Goal: Task Accomplishment & Management: Use online tool/utility

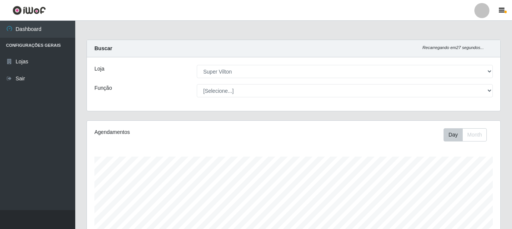
select select "379"
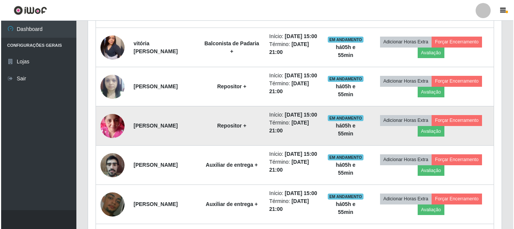
scroll to position [354, 0]
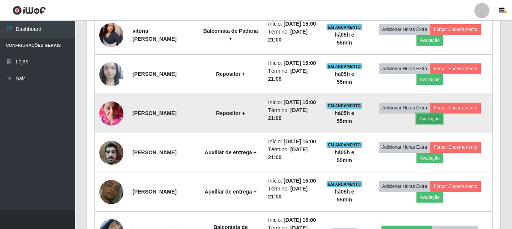
click at [443, 124] on button "Avaliação" at bounding box center [430, 118] width 27 height 11
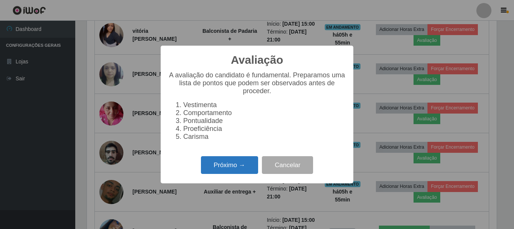
click at [217, 166] on button "Próximo →" at bounding box center [229, 165] width 57 height 18
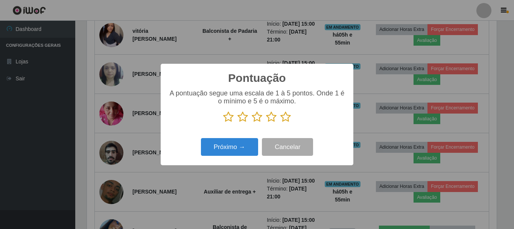
click at [284, 119] on icon at bounding box center [285, 116] width 11 height 11
click at [280, 122] on input "radio" at bounding box center [280, 122] width 0 height 0
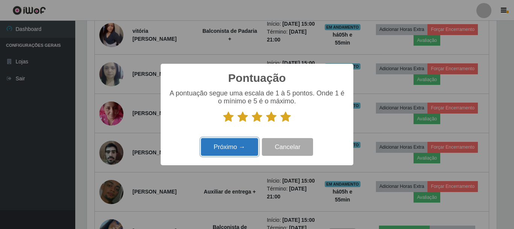
click at [225, 146] on button "Próximo →" at bounding box center [229, 147] width 57 height 18
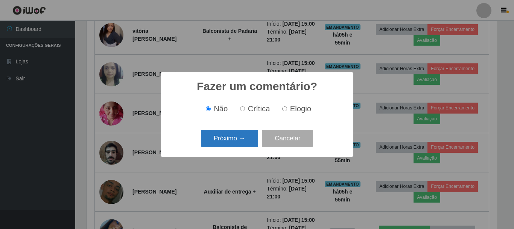
click at [229, 140] on button "Próximo →" at bounding box center [229, 139] width 57 height 18
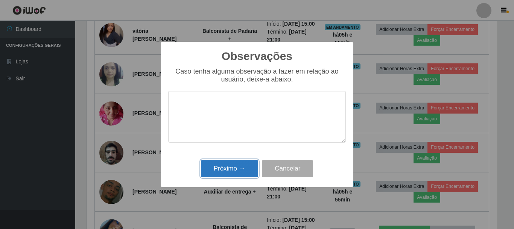
click at [221, 162] on button "Próximo →" at bounding box center [229, 169] width 57 height 18
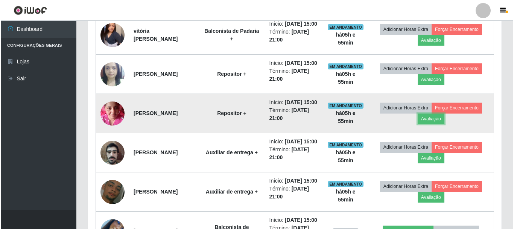
scroll to position [156, 414]
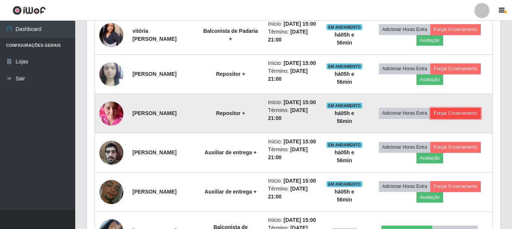
click at [456, 118] on button "Forçar Encerramento" at bounding box center [456, 113] width 50 height 11
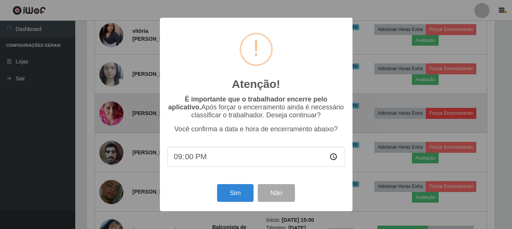
scroll to position [156, 410]
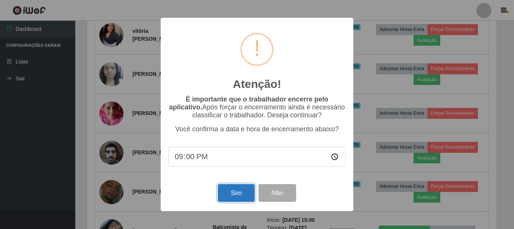
click at [246, 194] on button "Sim" at bounding box center [236, 193] width 37 height 18
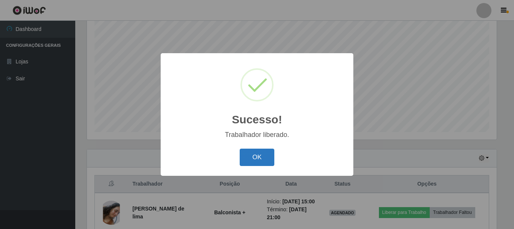
click at [268, 158] on button "OK" at bounding box center [257, 157] width 35 height 18
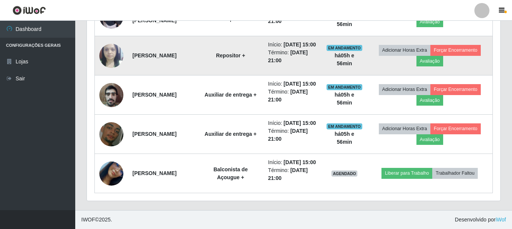
scroll to position [401, 0]
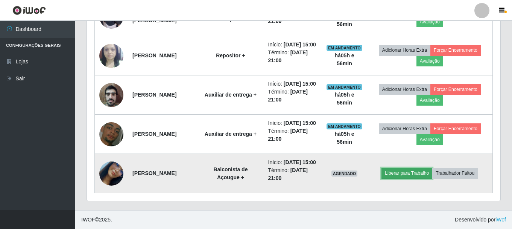
click at [406, 178] on button "Liberar para Trabalho" at bounding box center [407, 173] width 51 height 11
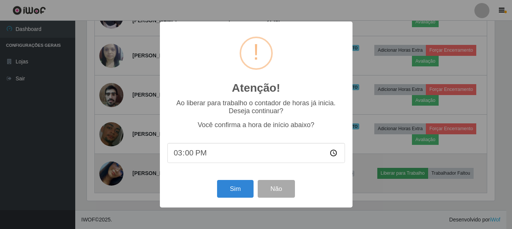
scroll to position [156, 410]
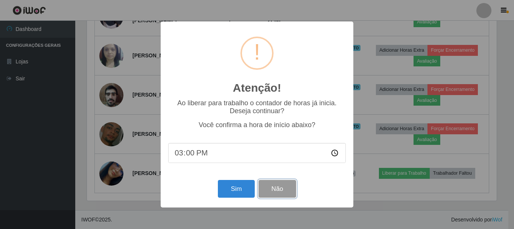
click at [275, 188] on button "Não" at bounding box center [277, 189] width 37 height 18
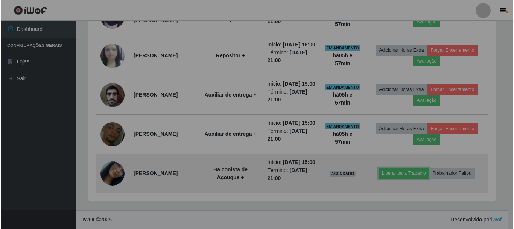
scroll to position [156, 414]
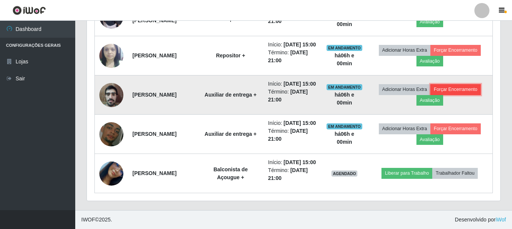
click at [463, 89] on button "Forçar Encerramento" at bounding box center [456, 89] width 50 height 11
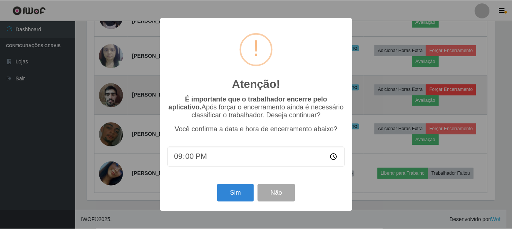
scroll to position [156, 410]
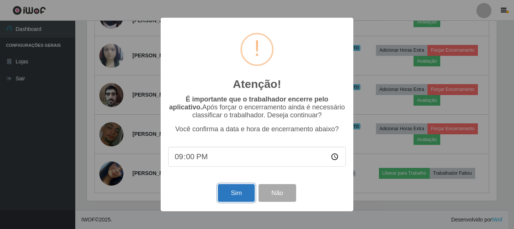
click at [235, 200] on button "Sim" at bounding box center [236, 193] width 37 height 18
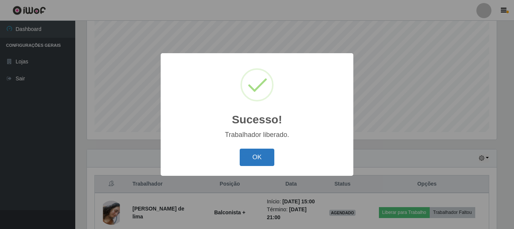
click at [262, 152] on button "OK" at bounding box center [257, 157] width 35 height 18
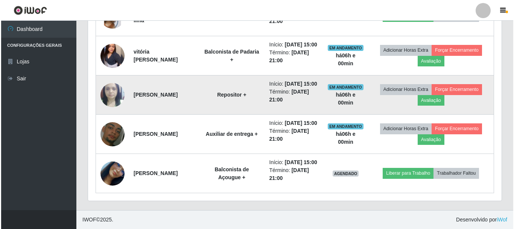
scroll to position [297, 0]
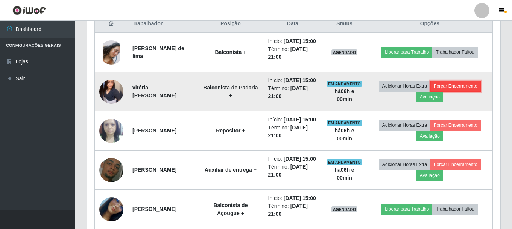
click at [465, 91] on button "Forçar Encerramento" at bounding box center [456, 86] width 50 height 11
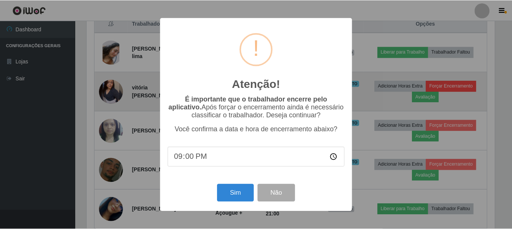
scroll to position [156, 410]
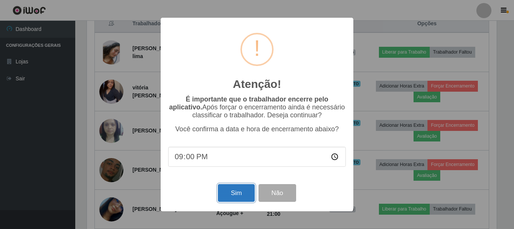
click at [243, 190] on button "Sim" at bounding box center [236, 193] width 37 height 18
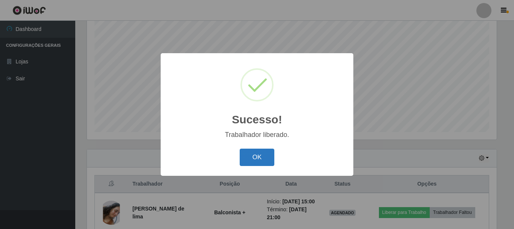
click at [266, 157] on button "OK" at bounding box center [257, 157] width 35 height 18
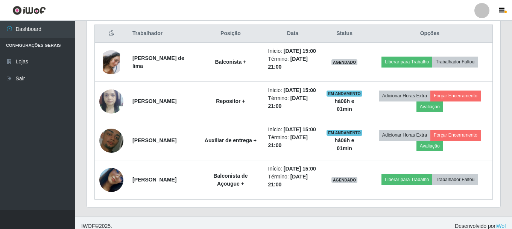
scroll to position [288, 0]
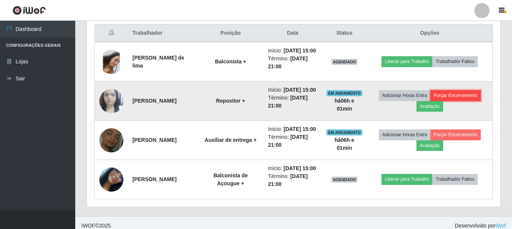
click at [477, 101] on button "Forçar Encerramento" at bounding box center [456, 95] width 50 height 11
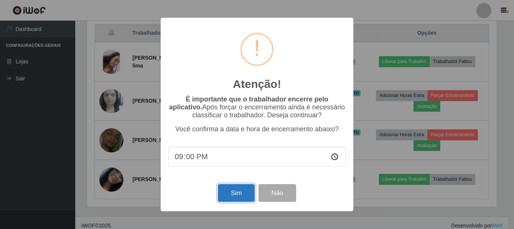
click at [240, 190] on button "Sim" at bounding box center [236, 193] width 37 height 18
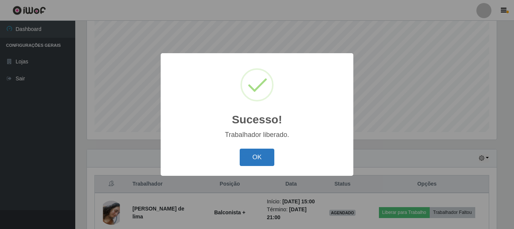
click at [273, 154] on button "OK" at bounding box center [257, 157] width 35 height 18
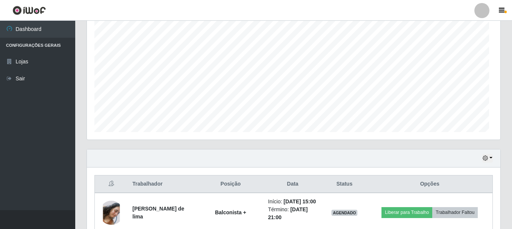
scroll to position [0, 0]
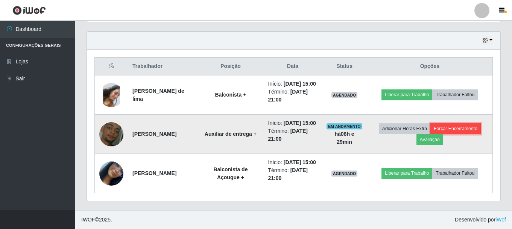
click at [457, 123] on button "Forçar Encerramento" at bounding box center [456, 128] width 50 height 11
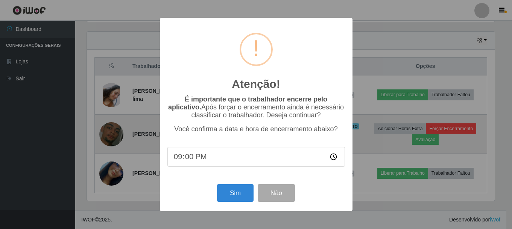
scroll to position [156, 410]
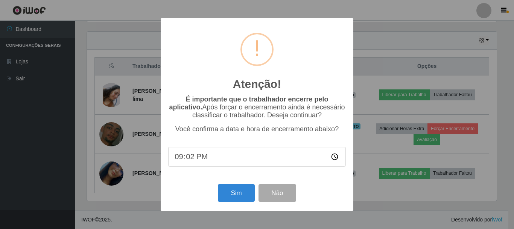
type input "21:29"
click at [247, 192] on button "Sim" at bounding box center [236, 193] width 37 height 18
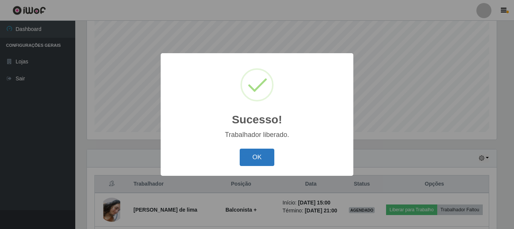
click at [268, 152] on button "OK" at bounding box center [257, 157] width 35 height 18
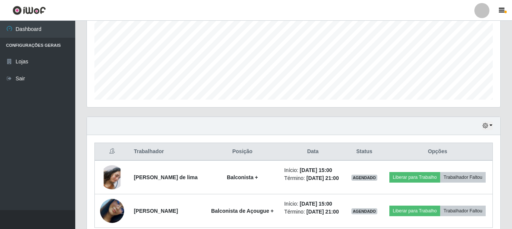
scroll to position [216, 0]
